Goal: Task Accomplishment & Management: Use online tool/utility

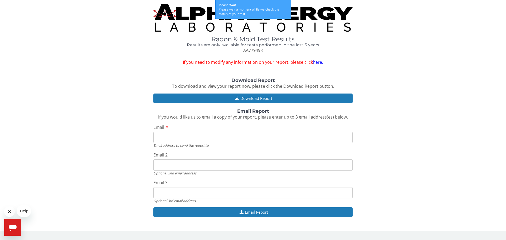
click at [165, 139] on input "Email" at bounding box center [252, 137] width 199 height 11
type input "[EMAIL_ADDRESS][DOMAIN_NAME]"
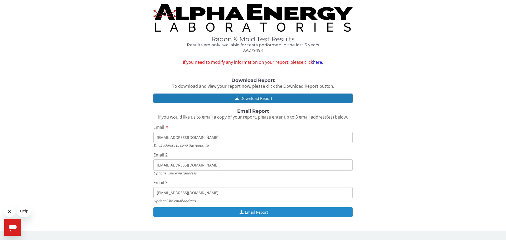
click at [253, 212] on button "Email Report" at bounding box center [252, 213] width 199 height 10
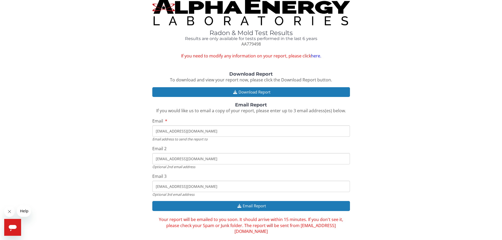
scroll to position [8, 0]
